Goal: Transaction & Acquisition: Obtain resource

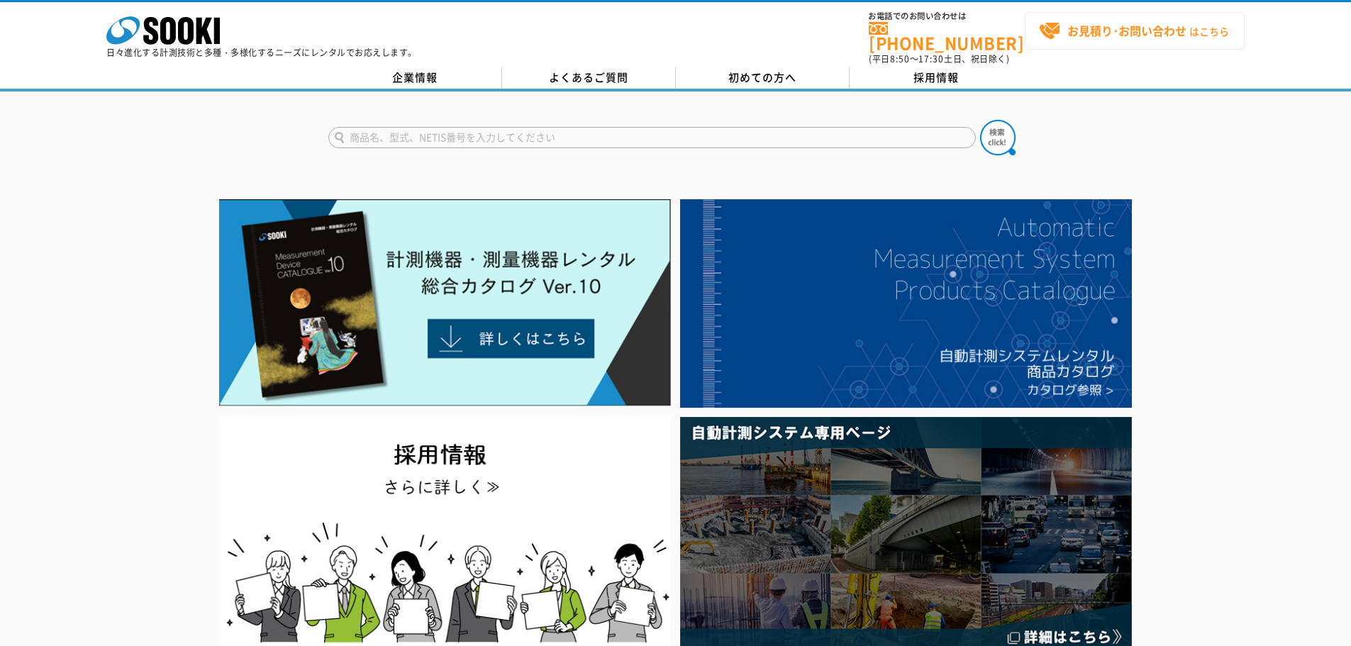
click at [1157, 30] on strong "お見積り･お問い合わせ" at bounding box center [1126, 30] width 119 height 17
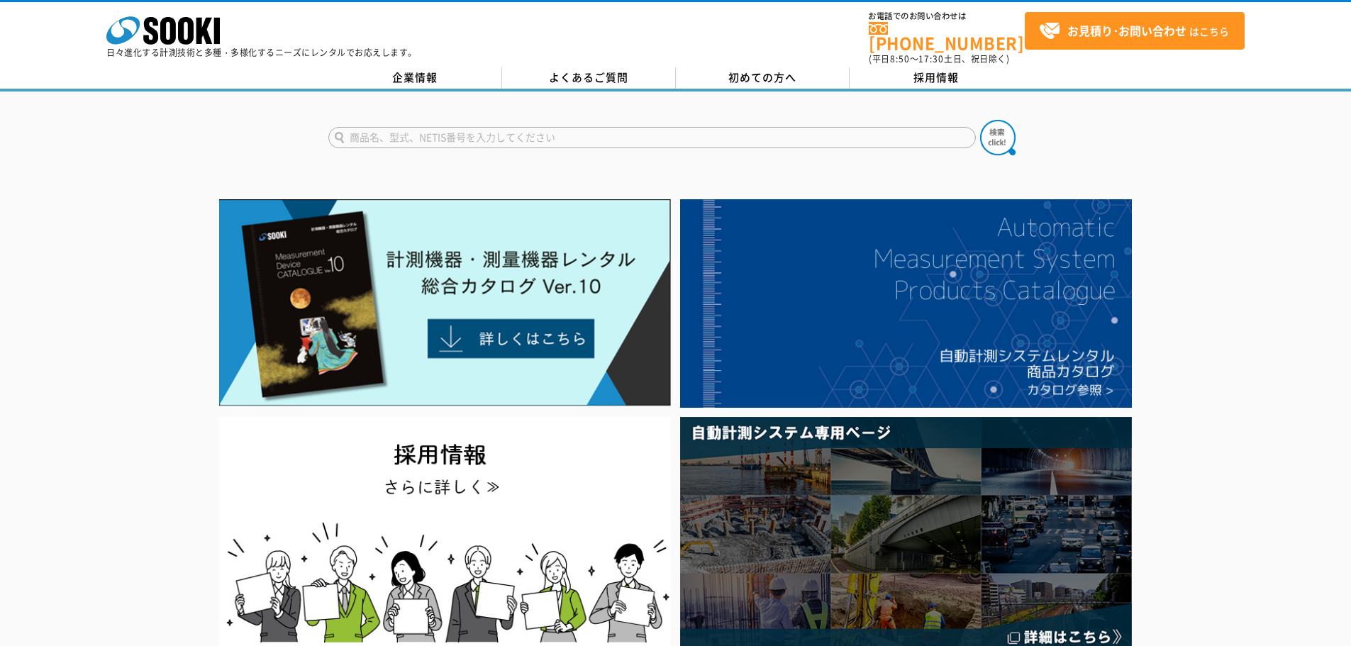
click at [516, 127] on input "text" at bounding box center [652, 137] width 648 height 21
type input "長谷川式土壌"
click at [980, 120] on button at bounding box center [997, 137] width 35 height 35
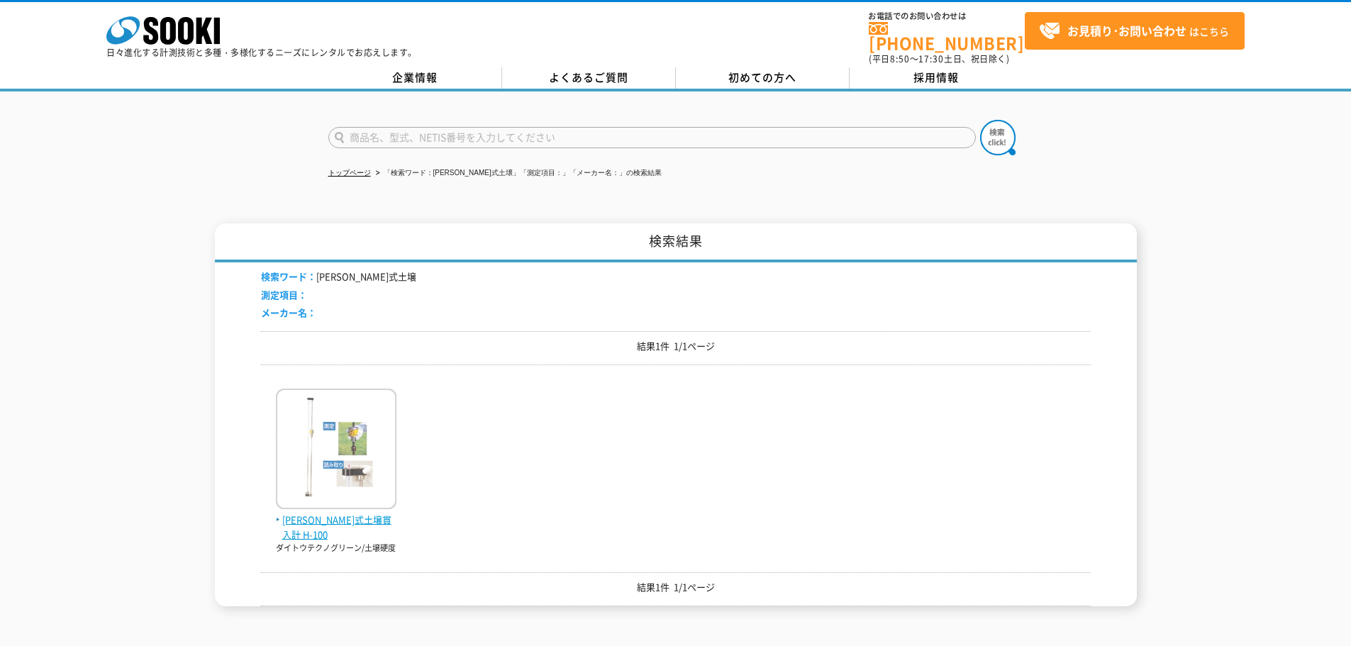
click at [358, 474] on img at bounding box center [336, 451] width 121 height 124
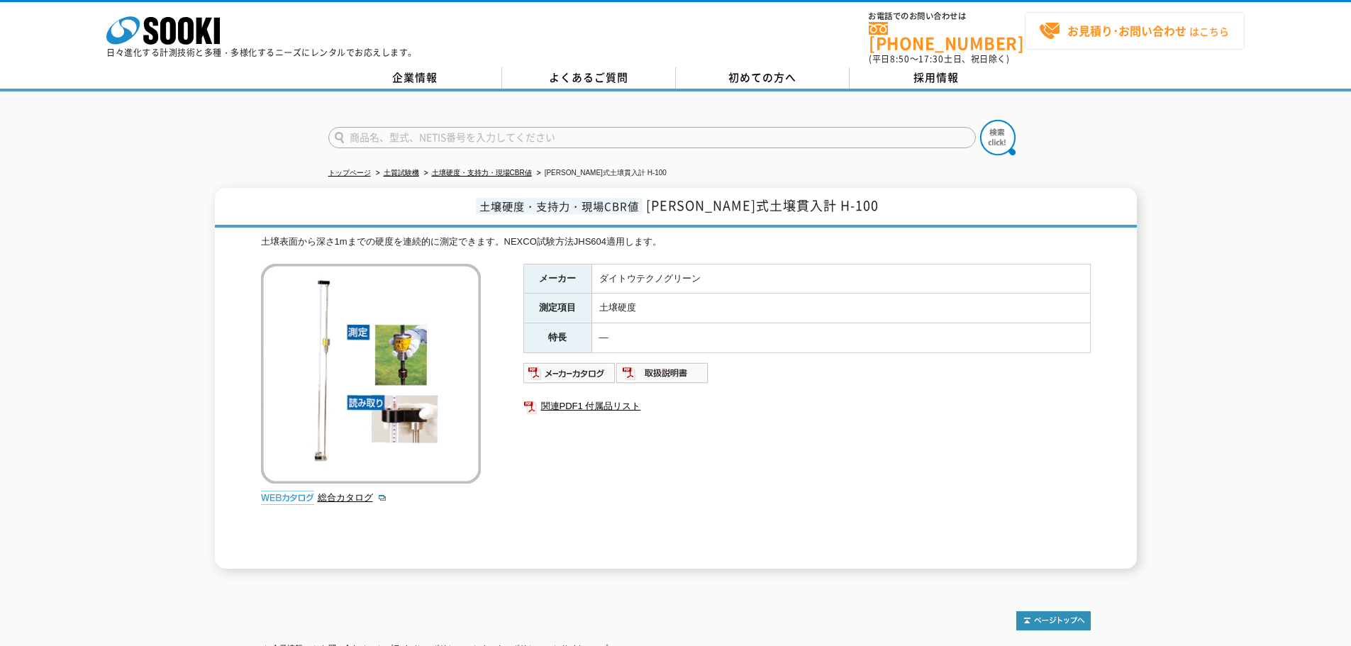
click at [1120, 32] on strong "お見積り･お問い合わせ" at bounding box center [1126, 30] width 119 height 17
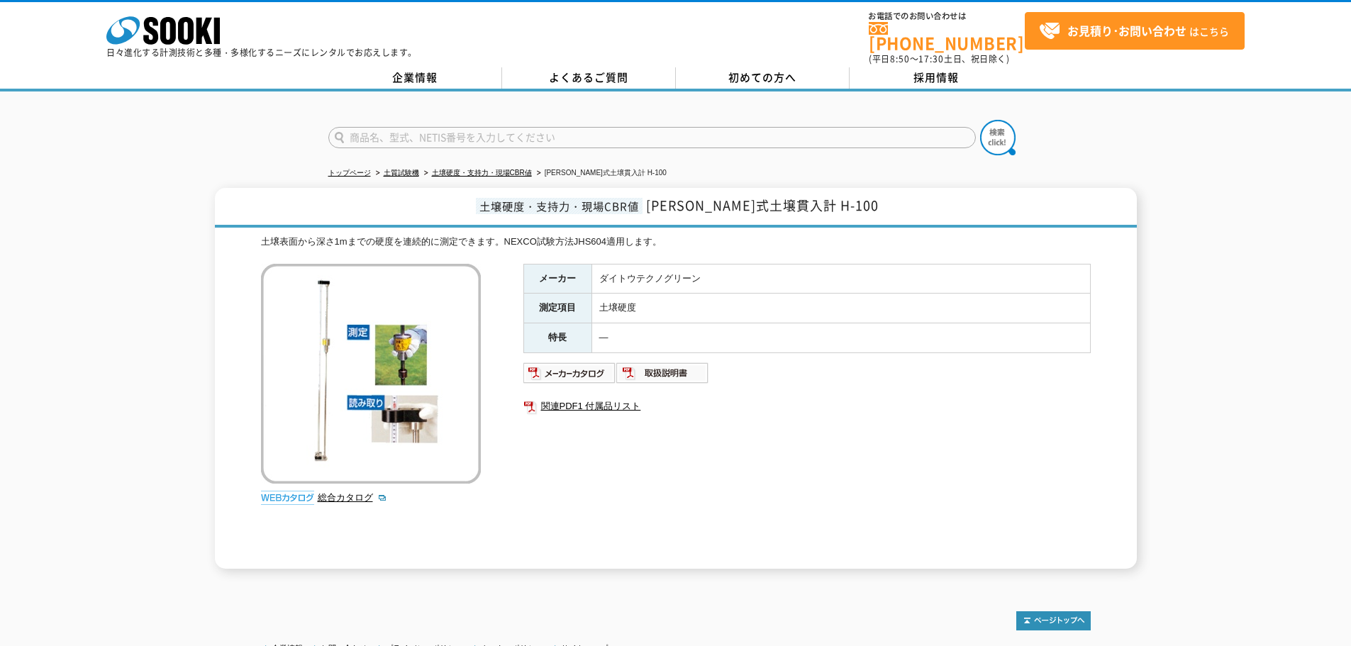
click at [560, 427] on div "メーカー ダイトウテクノグリーン 測定項目 土壌硬度 特長 ― 関連PDF1 付属品リスト" at bounding box center [806, 416] width 567 height 305
